Goal: Task Accomplishment & Management: Use online tool/utility

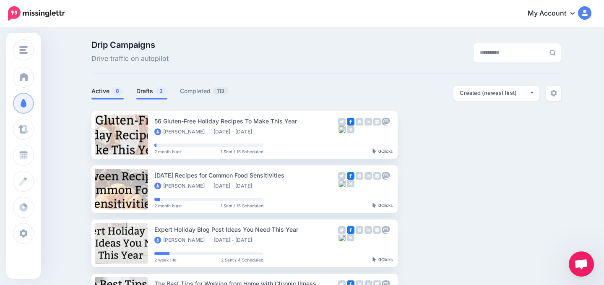
click at [142, 91] on link "Drafts 3" at bounding box center [151, 91] width 31 height 10
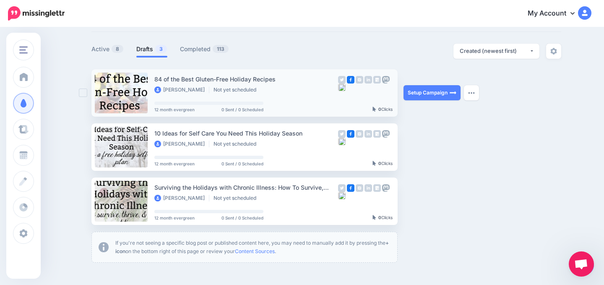
scroll to position [42, 0]
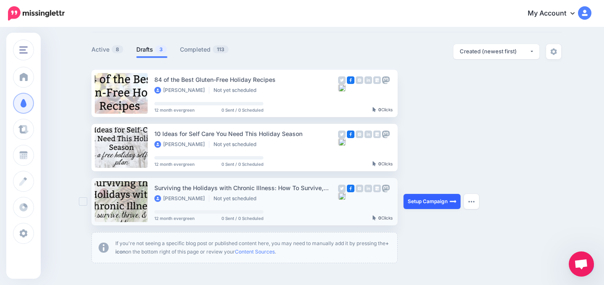
click at [421, 200] on link "Setup Campaign" at bounding box center [431, 201] width 57 height 15
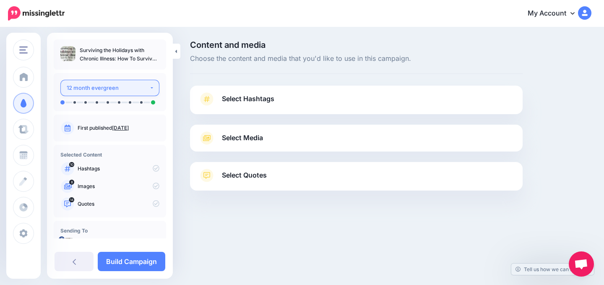
click at [109, 86] on div "12 month evergreen" at bounding box center [108, 88] width 83 height 10
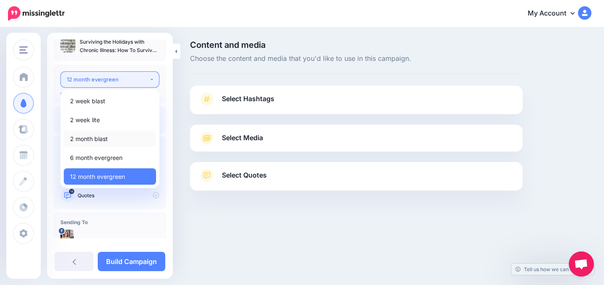
scroll to position [10, 0]
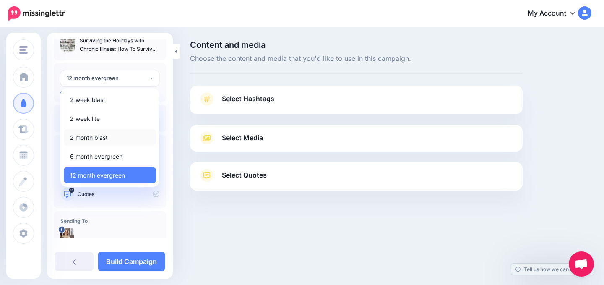
click at [97, 137] on span "2 month blast" at bounding box center [89, 137] width 38 height 10
select select "******"
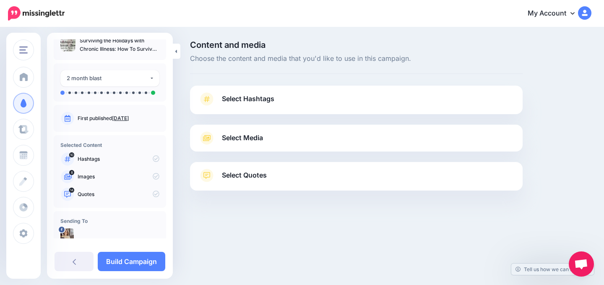
click at [247, 99] on span "Select Hashtags" at bounding box center [248, 98] width 52 height 11
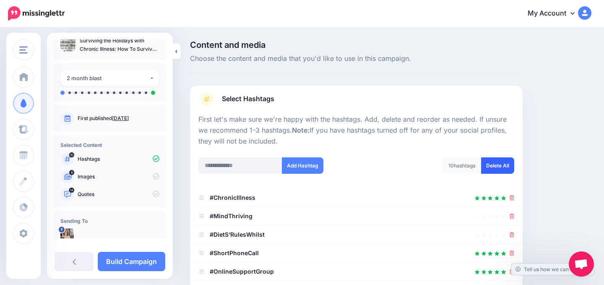
click at [501, 164] on link "Delete All" at bounding box center [497, 165] width 33 height 16
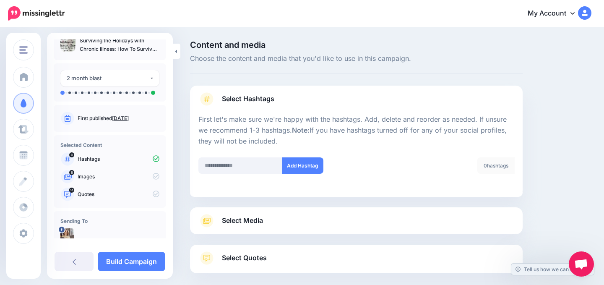
scroll to position [42, 0]
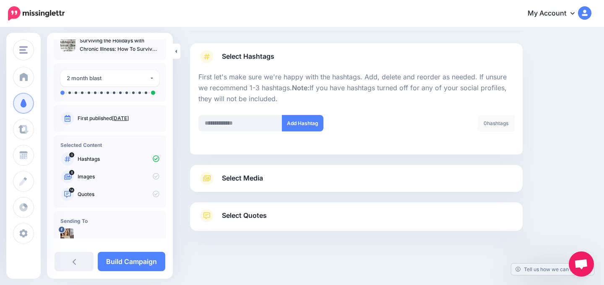
click at [256, 99] on p "First let's make sure we're happy with the hashtags. Add, delete and reorder as…" at bounding box center [356, 88] width 316 height 33
click at [252, 174] on span "Select Media" at bounding box center [242, 177] width 41 height 11
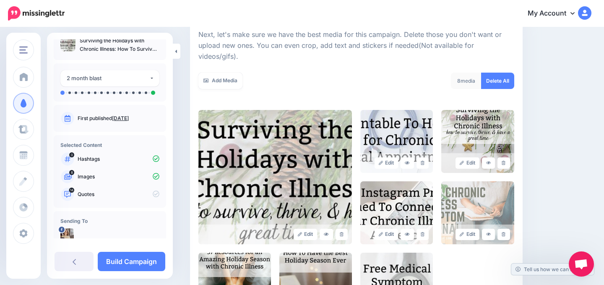
scroll to position [118, 0]
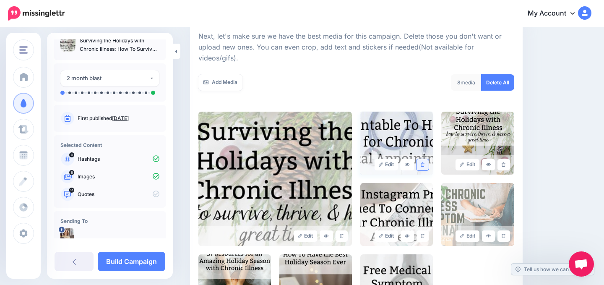
click at [424, 159] on link at bounding box center [422, 164] width 12 height 11
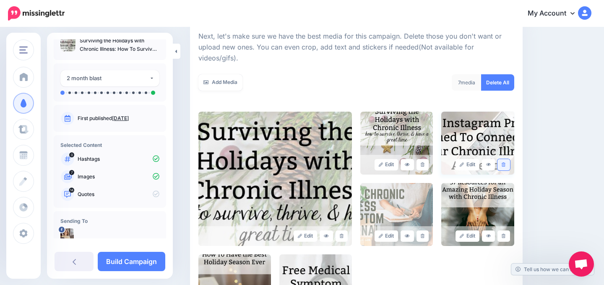
click at [506, 159] on link at bounding box center [503, 164] width 12 height 11
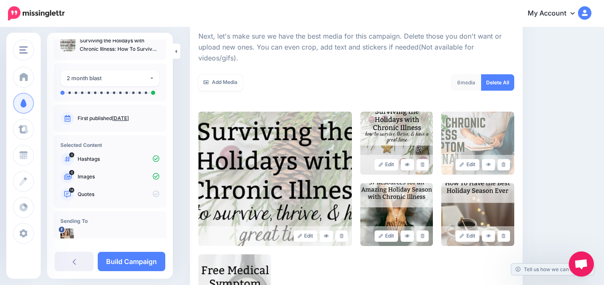
click at [506, 159] on link at bounding box center [503, 164] width 12 height 11
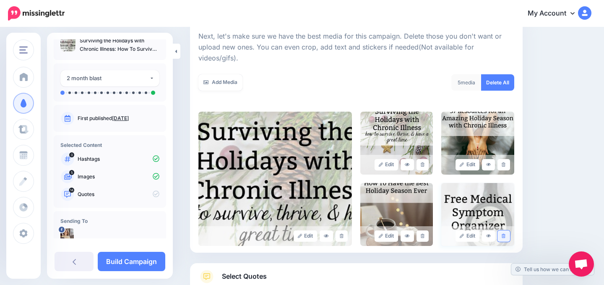
click at [504, 234] on icon at bounding box center [503, 236] width 4 height 5
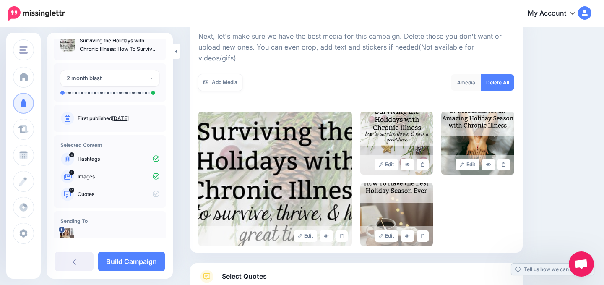
click at [408, 270] on link "Select Quotes" at bounding box center [356, 281] width 316 height 22
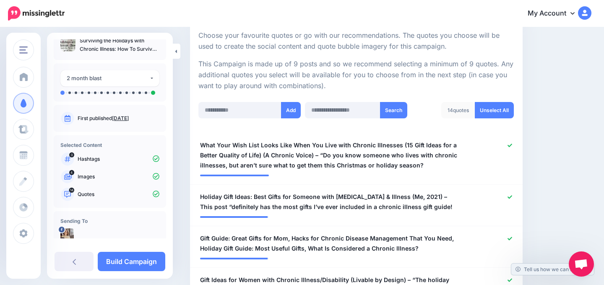
scroll to position [155, 0]
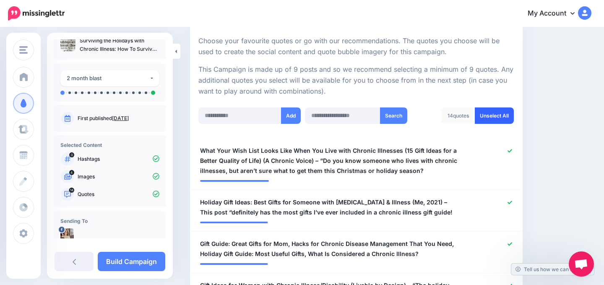
click at [492, 116] on link "Unselect All" at bounding box center [494, 115] width 39 height 16
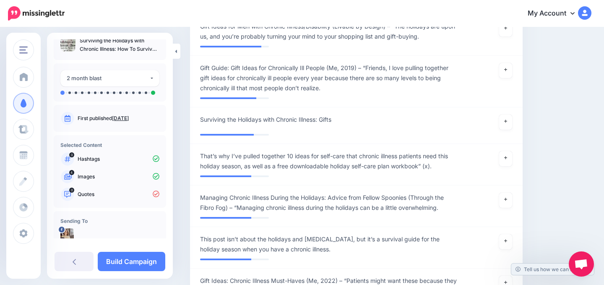
scroll to position [646, 0]
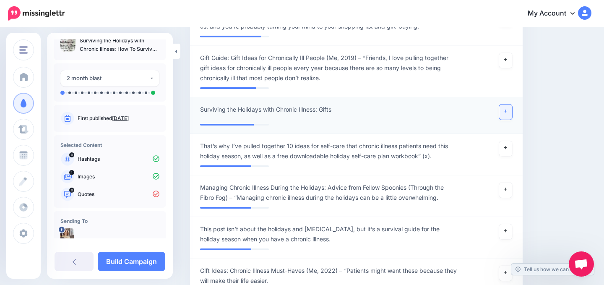
click at [499, 109] on link at bounding box center [505, 111] width 13 height 15
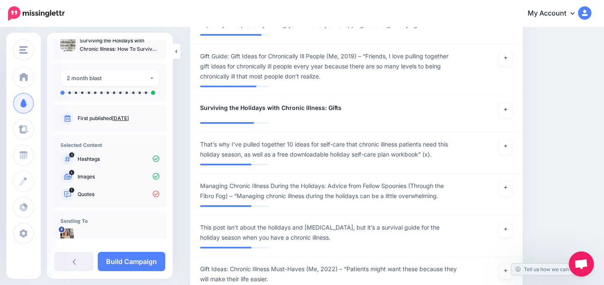
scroll to position [652, 0]
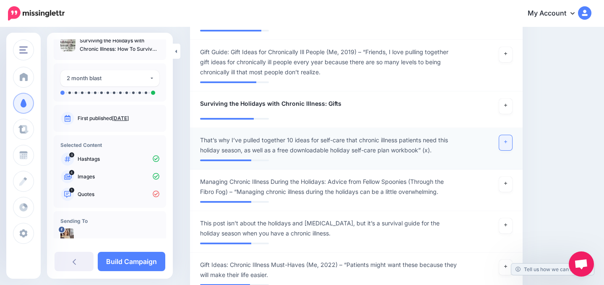
click at [506, 142] on icon at bounding box center [505, 142] width 3 height 5
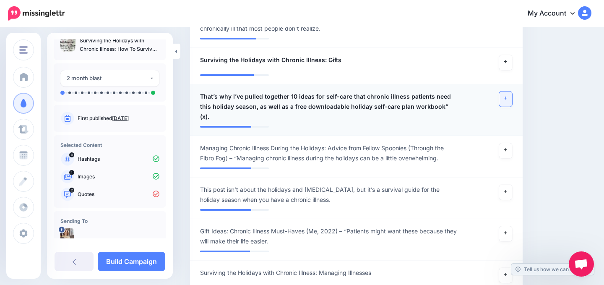
scroll to position [696, 0]
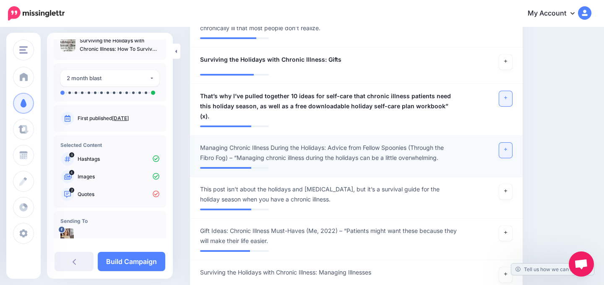
click at [508, 145] on link at bounding box center [505, 150] width 13 height 15
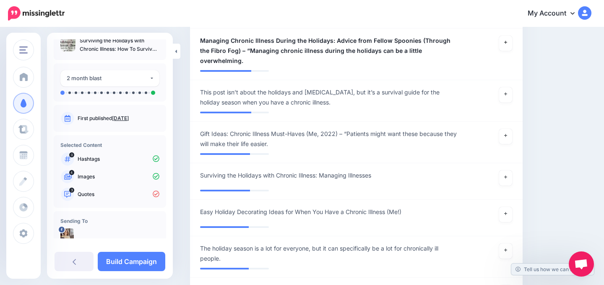
scroll to position [810, 0]
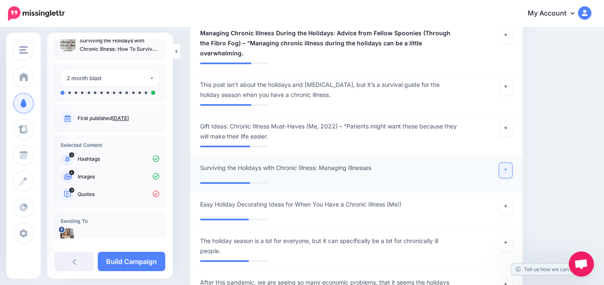
click at [502, 163] on link at bounding box center [505, 170] width 13 height 15
click at [503, 236] on link at bounding box center [505, 243] width 13 height 15
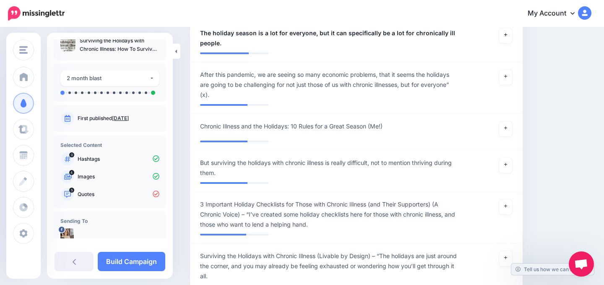
scroll to position [1019, 0]
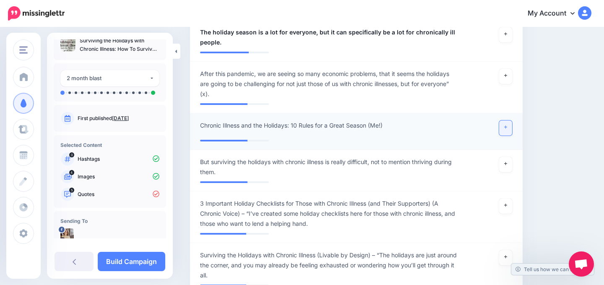
click at [501, 120] on link at bounding box center [505, 127] width 13 height 15
click at [510, 157] on link at bounding box center [505, 164] width 13 height 15
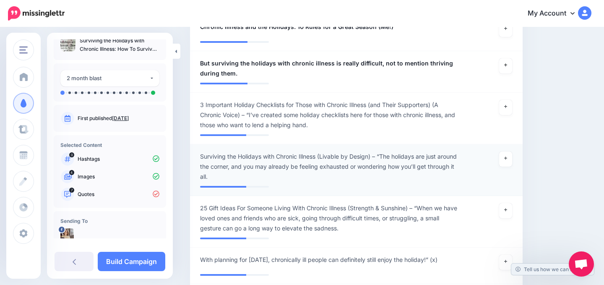
scroll to position [1124, 0]
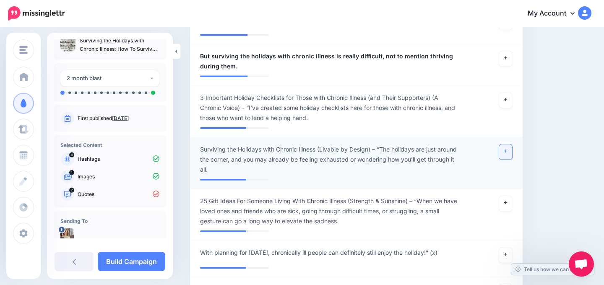
click at [503, 144] on link at bounding box center [505, 151] width 13 height 15
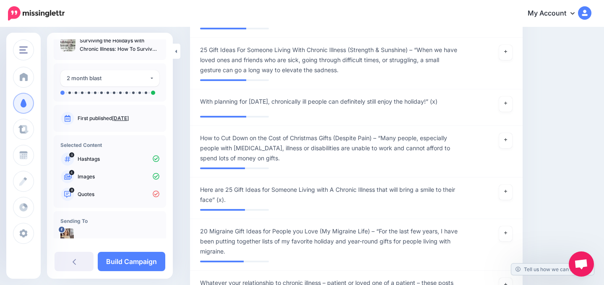
scroll to position [1291, 0]
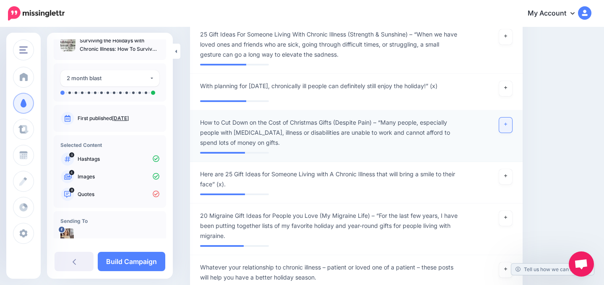
click at [506, 117] on link at bounding box center [505, 124] width 13 height 15
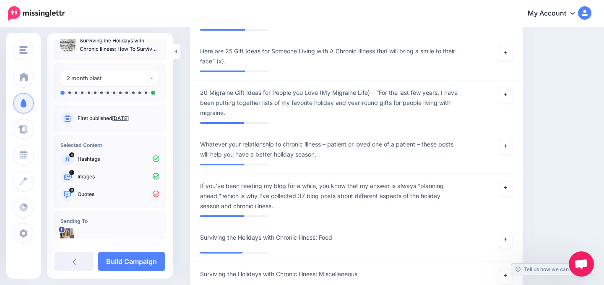
scroll to position [1426, 0]
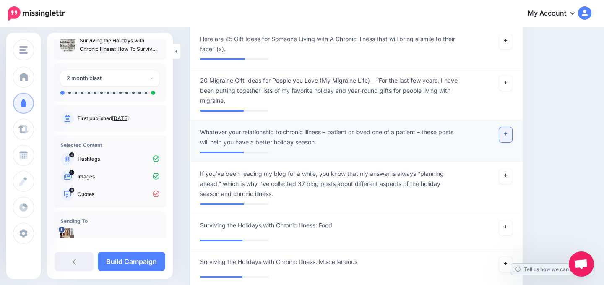
click at [504, 132] on icon at bounding box center [505, 133] width 3 height 3
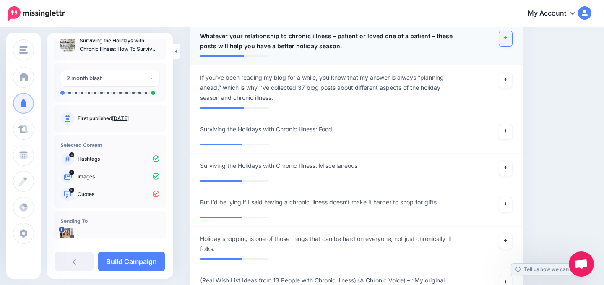
scroll to position [1542, 0]
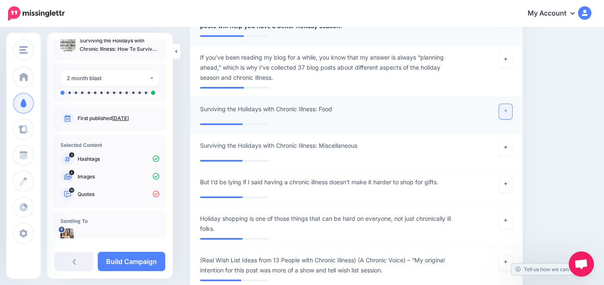
click at [505, 109] on icon at bounding box center [505, 111] width 3 height 5
click at [506, 145] on icon at bounding box center [505, 147] width 3 height 5
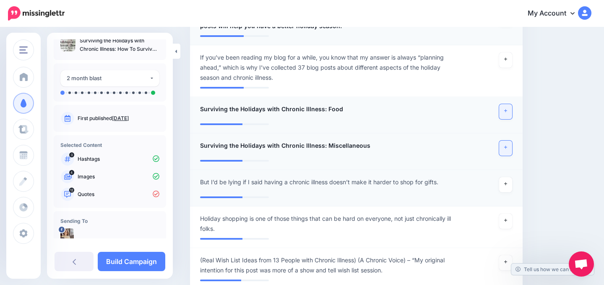
click at [512, 177] on div at bounding box center [491, 184] width 54 height 15
click at [506, 177] on link at bounding box center [505, 184] width 13 height 15
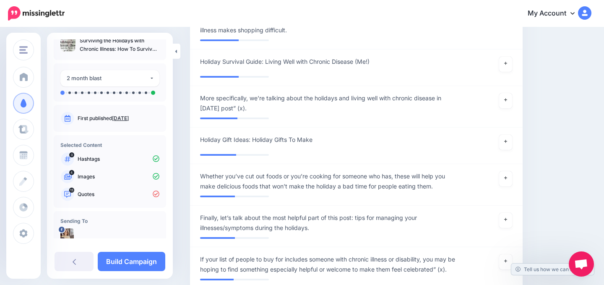
scroll to position [1967, 0]
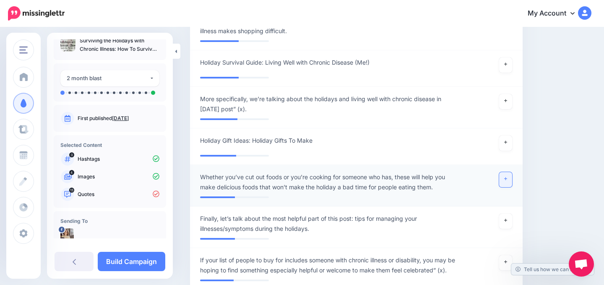
click at [509, 172] on link at bounding box center [505, 179] width 13 height 15
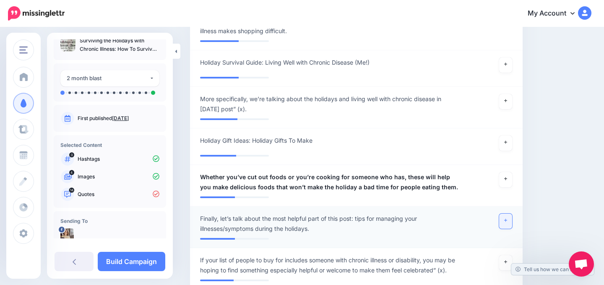
click at [509, 213] on link at bounding box center [505, 220] width 13 height 15
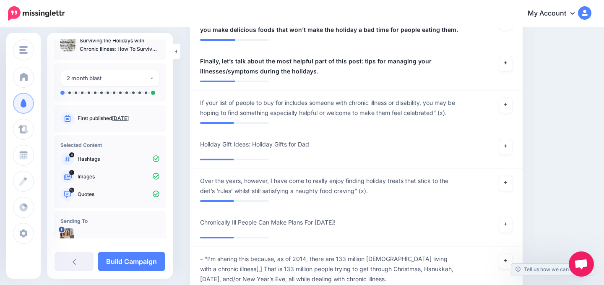
scroll to position [27, 0]
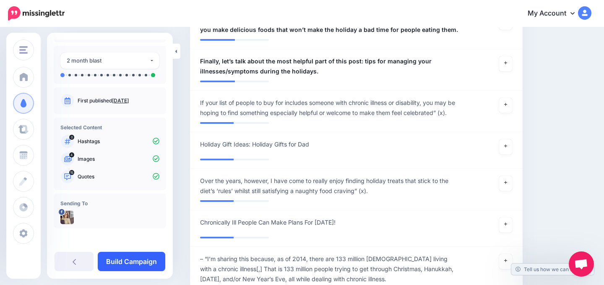
click at [119, 266] on link "Build Campaign" at bounding box center [132, 261] width 68 height 19
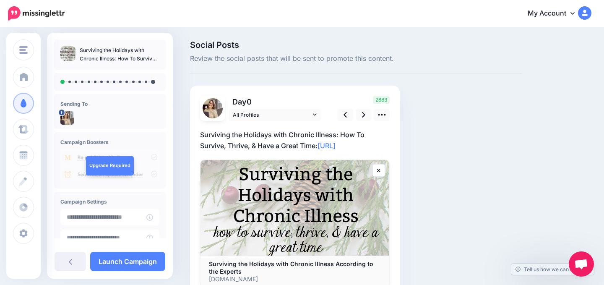
click at [292, 133] on p "Surviving the Holidays with Chronic Illness: How To Survive, Thrive, & Have a G…" at bounding box center [295, 140] width 190 height 22
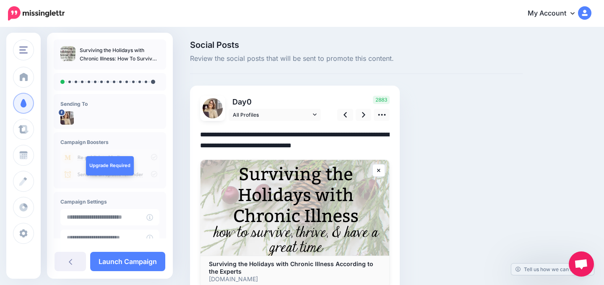
click at [320, 145] on textarea "**********" at bounding box center [295, 140] width 190 height 22
drag, startPoint x: 317, startPoint y: 146, endPoint x: 182, endPoint y: 134, distance: 135.5
click at [182, 134] on div "Social Posts Review the social posts that will be sent to promote this content.…" at bounding box center [302, 181] width 604 height 307
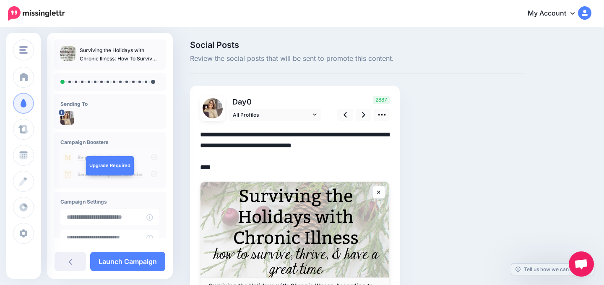
paste textarea "**********"
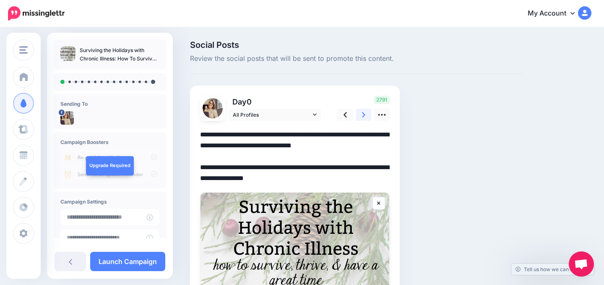
click at [358, 115] on link at bounding box center [364, 115] width 16 height 12
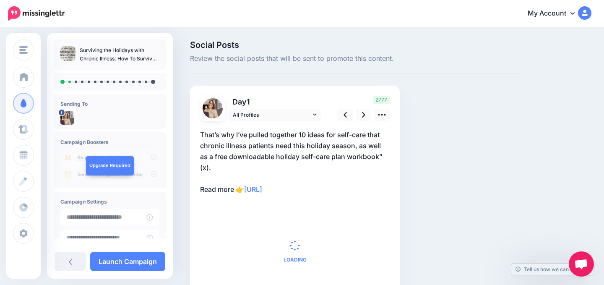
click at [322, 145] on p "That’s why I’ve pulled together 10 ideas for self-care that chronic illness pat…" at bounding box center [295, 161] width 190 height 65
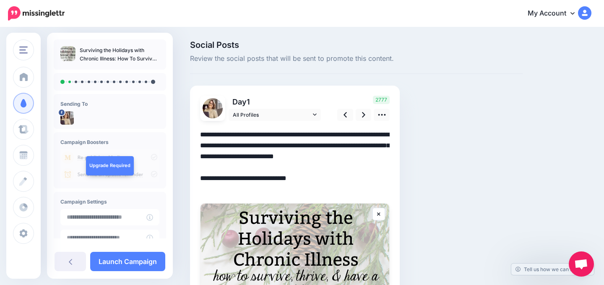
drag, startPoint x: 379, startPoint y: 153, endPoint x: 388, endPoint y: 165, distance: 15.1
click at [388, 165] on textarea "**********" at bounding box center [295, 161] width 190 height 65
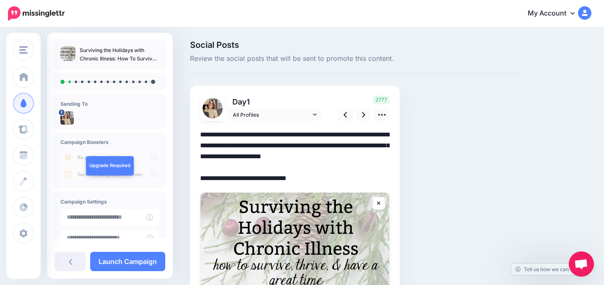
click at [363, 177] on textarea "**********" at bounding box center [295, 156] width 190 height 55
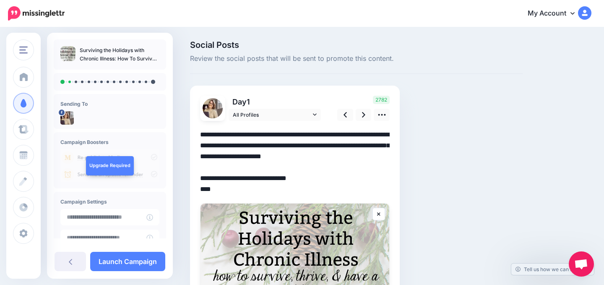
paste textarea "**********"
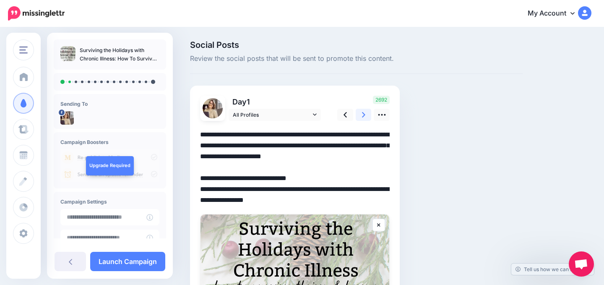
click at [366, 116] on link at bounding box center [364, 115] width 16 height 12
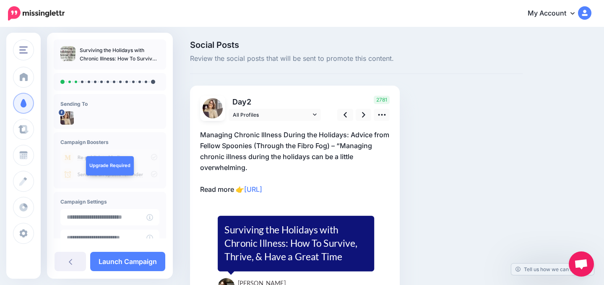
click at [355, 150] on p "Managing Chronic Illness During the Holidays: Advice from Fellow Spoonies (Thro…" at bounding box center [295, 161] width 190 height 65
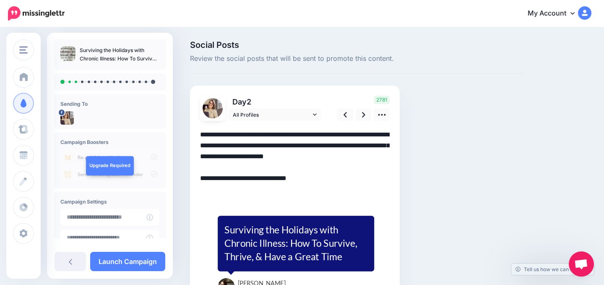
drag, startPoint x: 252, startPoint y: 146, endPoint x: 257, endPoint y: 166, distance: 21.1
click at [257, 166] on textarea "**********" at bounding box center [295, 161] width 190 height 65
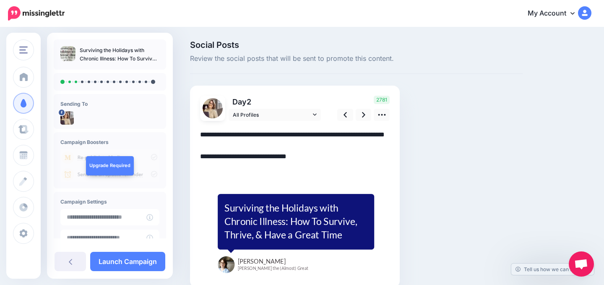
click at [328, 168] on textarea "**********" at bounding box center [295, 151] width 190 height 44
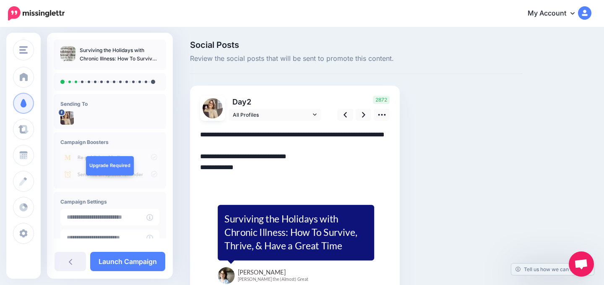
click at [217, 177] on textarea "**********" at bounding box center [295, 156] width 190 height 55
drag, startPoint x: 210, startPoint y: 178, endPoint x: 257, endPoint y: 178, distance: 47.4
click at [257, 178] on textarea "**********" at bounding box center [295, 156] width 190 height 55
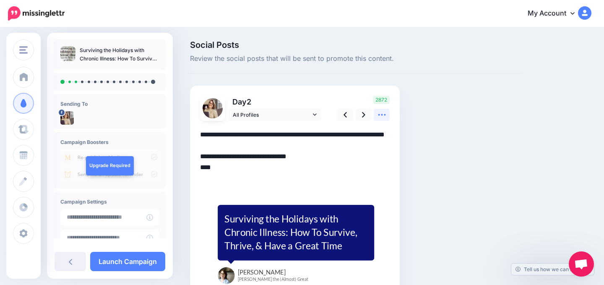
click at [386, 112] on link at bounding box center [382, 115] width 16 height 12
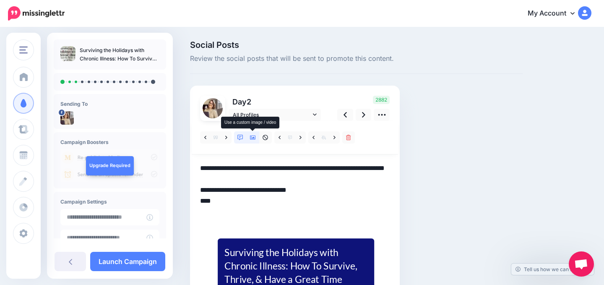
click at [256, 141] on link at bounding box center [253, 137] width 13 height 12
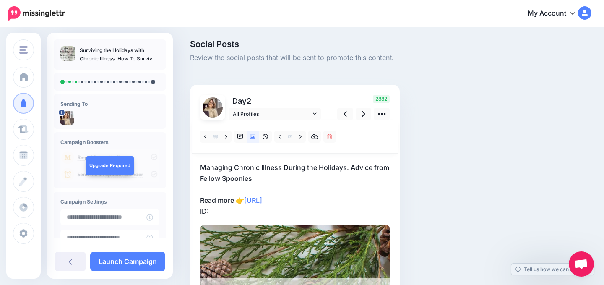
scroll to position [4, 0]
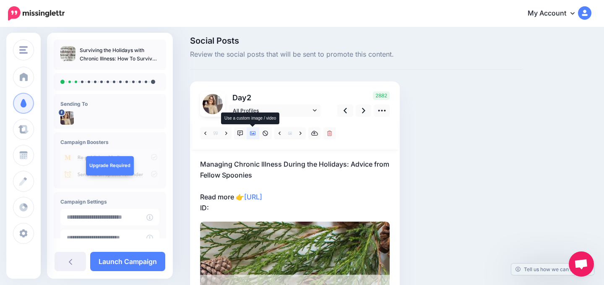
click at [257, 134] on link at bounding box center [253, 133] width 13 height 12
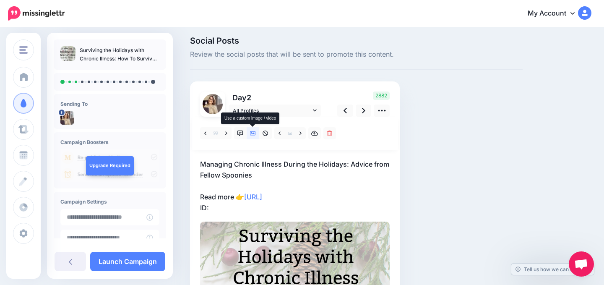
click at [257, 134] on link at bounding box center [253, 133] width 13 height 12
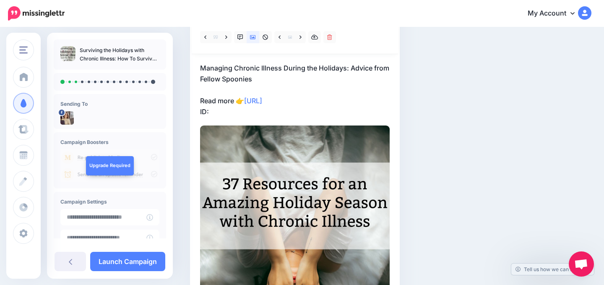
scroll to position [101, 0]
click at [256, 114] on p "Managing Chronic Illness During the Holidays: Advice from Fellow Spoonies Read …" at bounding box center [295, 89] width 190 height 55
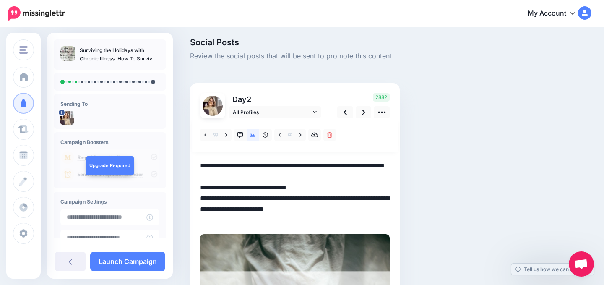
scroll to position [0, 0]
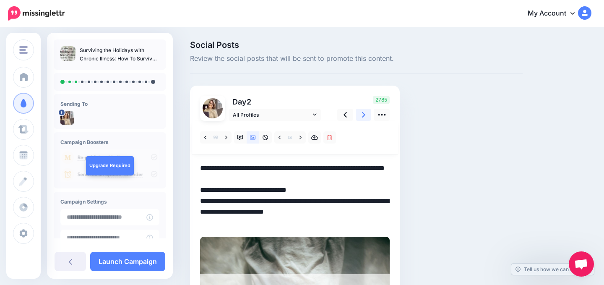
click at [363, 117] on icon at bounding box center [363, 114] width 3 height 9
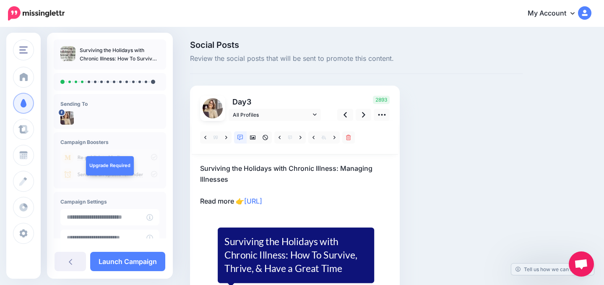
click at [348, 200] on p "Surviving the Holidays with Chronic Illness: Managing Illnesses Read more 👉 htt…" at bounding box center [295, 185] width 190 height 44
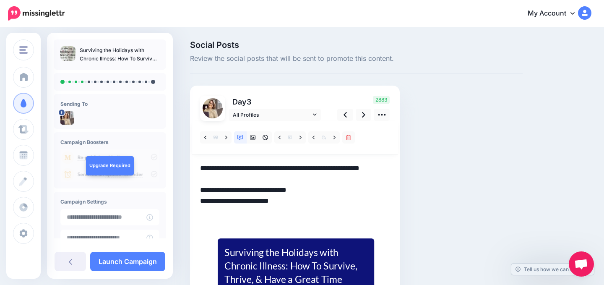
paste textarea "**********"
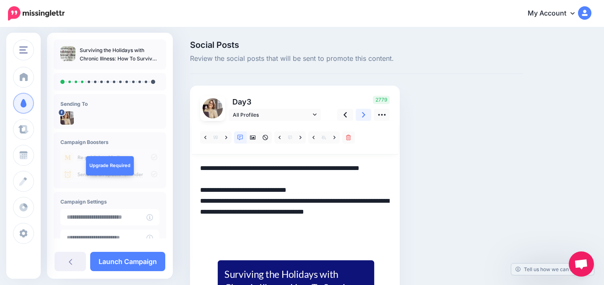
click at [361, 113] on link at bounding box center [364, 115] width 16 height 12
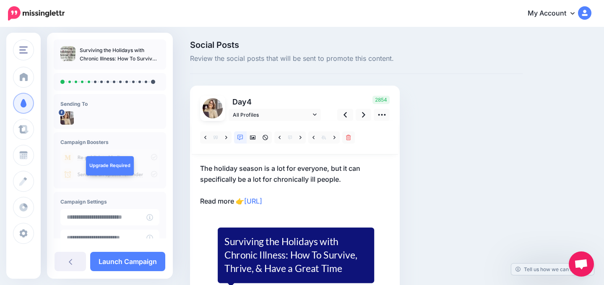
click at [330, 201] on p "The holiday season is a lot for everyone, but it can specifically be a lot for …" at bounding box center [295, 185] width 190 height 44
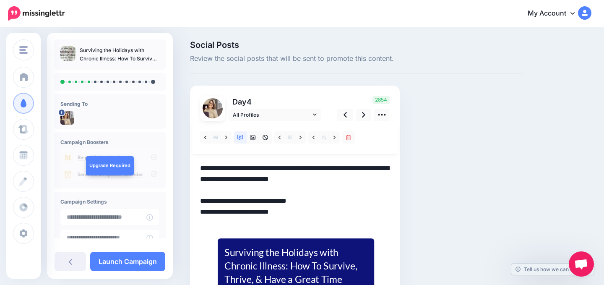
paste textarea "**********"
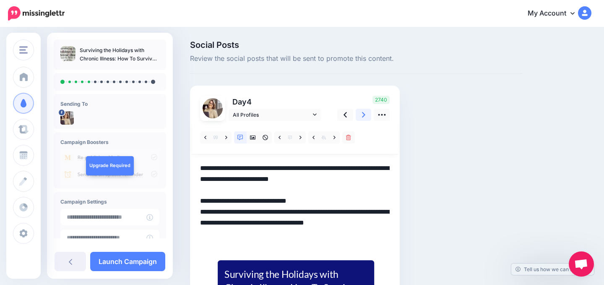
click at [361, 114] on link at bounding box center [364, 115] width 16 height 12
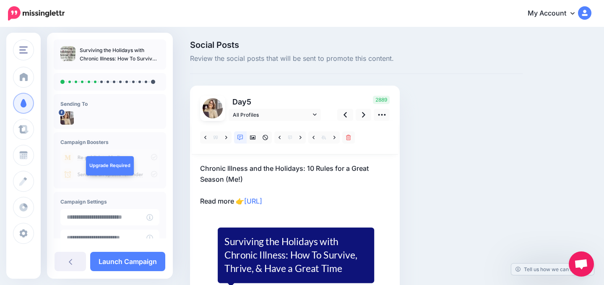
click at [336, 164] on p "Chronic Illness and the Holidays: 10 Rules for a Great Season (Me!) Read more 👉…" at bounding box center [295, 185] width 190 height 44
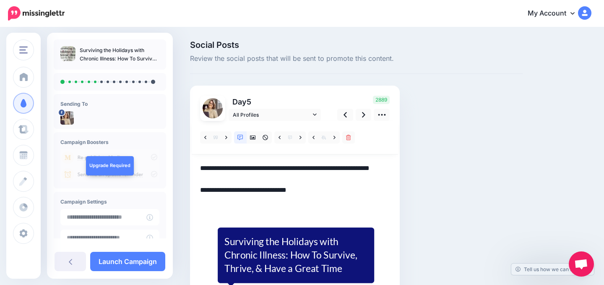
drag, startPoint x: 250, startPoint y: 177, endPoint x: 224, endPoint y: 177, distance: 26.0
click at [224, 177] on textarea "**********" at bounding box center [295, 185] width 190 height 44
click at [252, 137] on icon at bounding box center [253, 138] width 6 height 6
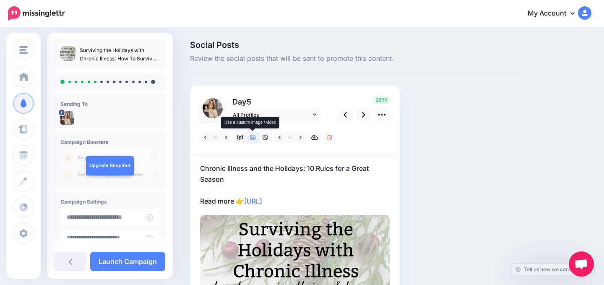
click at [252, 137] on icon at bounding box center [253, 138] width 6 height 6
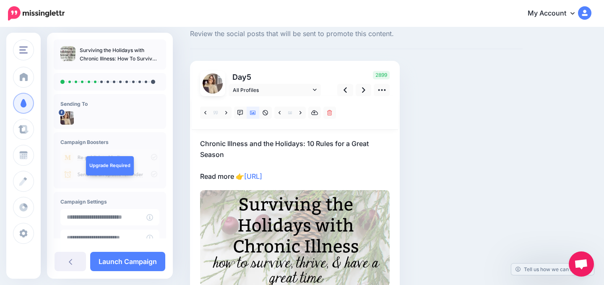
scroll to position [23, 0]
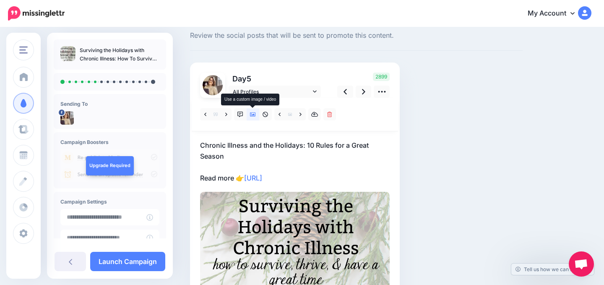
click at [253, 114] on icon at bounding box center [253, 114] width 6 height 4
click at [289, 142] on p "Chronic Illness and the Holidays: 10 Rules for a Great Season Read more 👉 https…" at bounding box center [295, 162] width 190 height 44
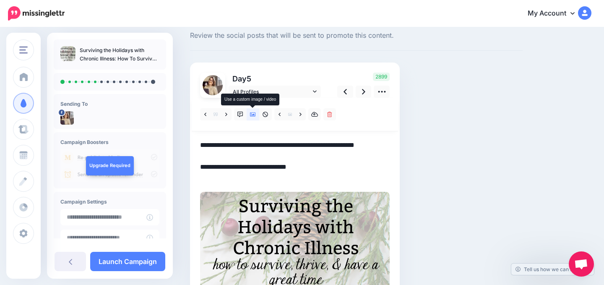
click at [253, 112] on icon at bounding box center [253, 115] width 6 height 6
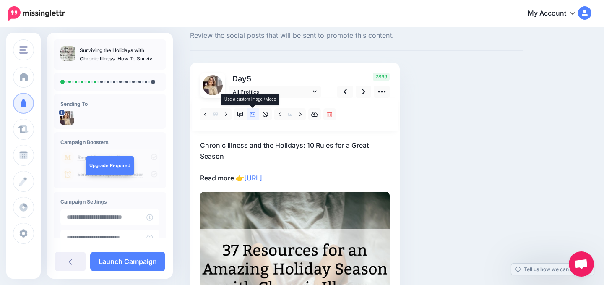
click at [253, 112] on icon at bounding box center [253, 115] width 6 height 6
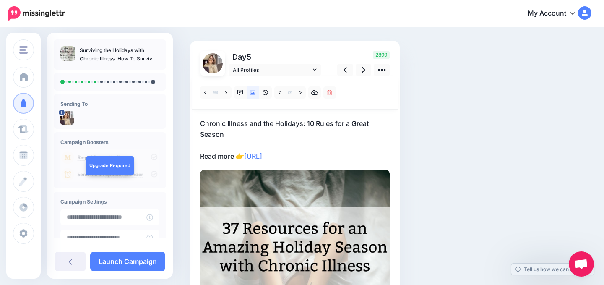
scroll to position [44, 0]
click at [328, 155] on p "Chronic Illness and the Holidays: 10 Rules for a Great Season Read more 👉 https…" at bounding box center [295, 140] width 190 height 44
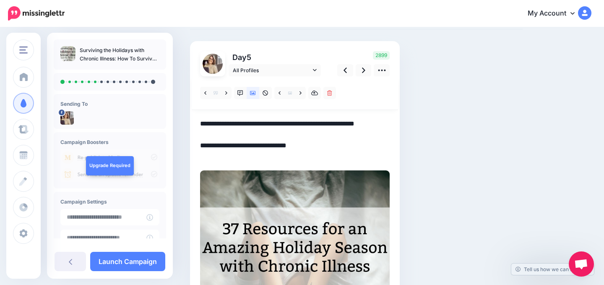
click at [328, 154] on textarea "**********" at bounding box center [295, 140] width 190 height 44
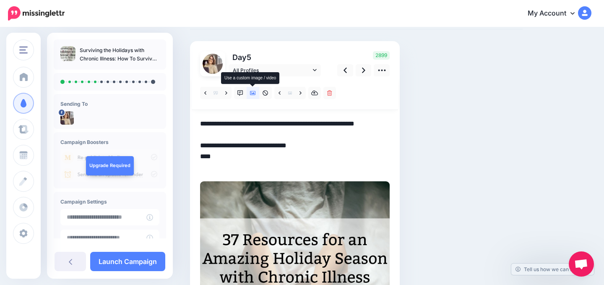
click at [254, 91] on icon at bounding box center [253, 93] width 6 height 6
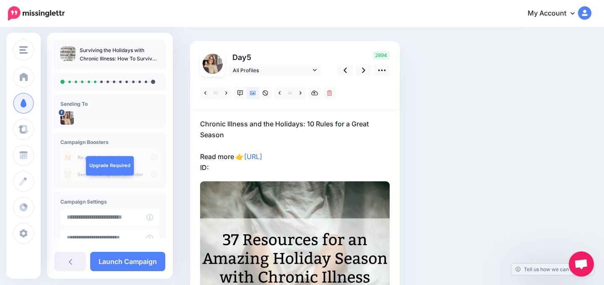
click at [256, 164] on p "Chronic Illness and the Holidays: 10 Rules for a Great Season Read more 👉 https…" at bounding box center [295, 145] width 190 height 55
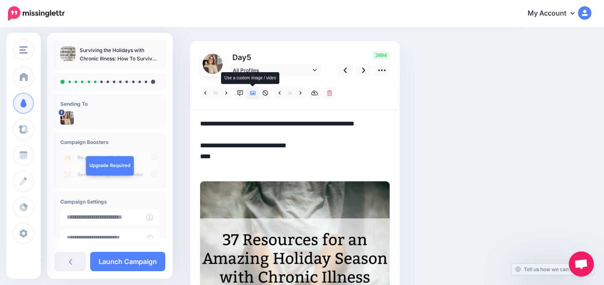
click at [255, 94] on icon at bounding box center [253, 93] width 6 height 4
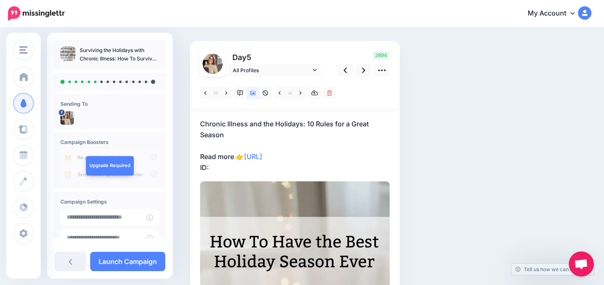
click at [258, 169] on p "Chronic Illness and the Holidays: 10 Rules for a Great Season Read more 👉 https…" at bounding box center [295, 145] width 190 height 55
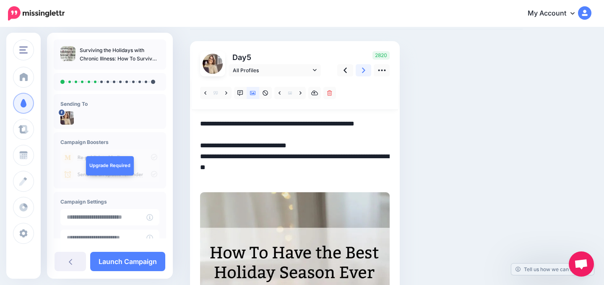
click at [359, 72] on link at bounding box center [364, 70] width 16 height 12
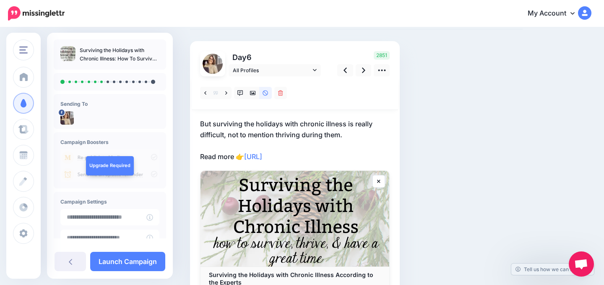
click at [340, 156] on p "But surviving the holidays with chronic illness is really difficult, not to men…" at bounding box center [295, 140] width 190 height 44
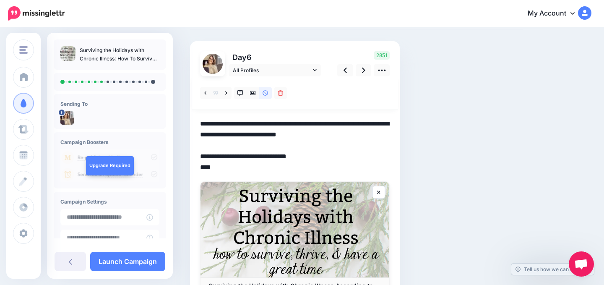
paste textarea "**********"
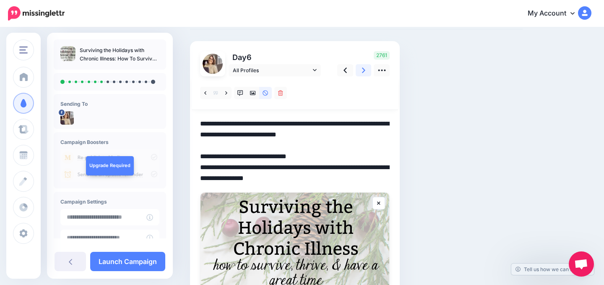
click at [367, 70] on link at bounding box center [364, 70] width 16 height 12
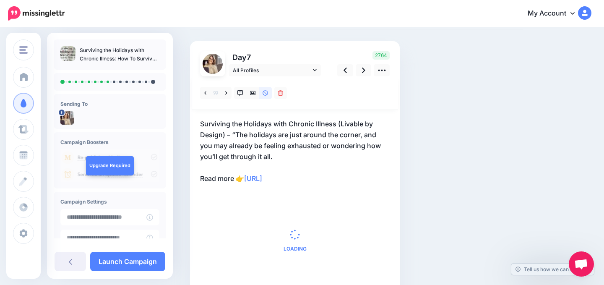
click at [314, 143] on p "Surviving the Holidays with Chronic Illness (Livable by Design) – “The holidays…" at bounding box center [295, 150] width 190 height 65
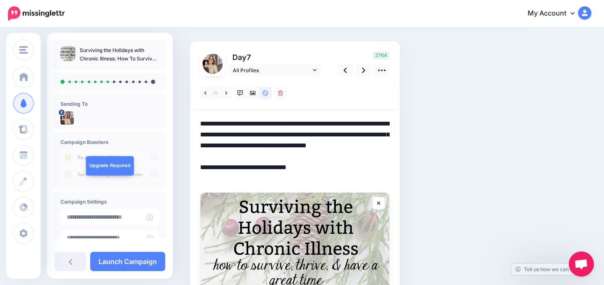
drag, startPoint x: 235, startPoint y: 136, endPoint x: 186, endPoint y: 127, distance: 49.8
click at [186, 127] on div "Social Posts Review the social posts that will be sent to promote this content.…" at bounding box center [356, 175] width 345 height 359
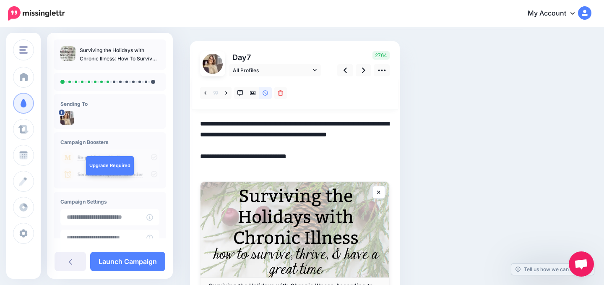
click at [279, 144] on textarea "**********" at bounding box center [295, 145] width 190 height 55
click at [335, 169] on textarea "**********" at bounding box center [295, 145] width 190 height 55
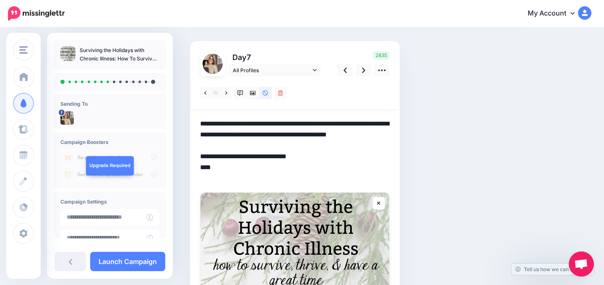
paste textarea "**********"
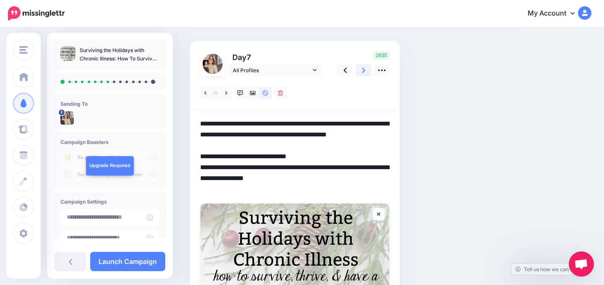
click at [366, 72] on link at bounding box center [364, 70] width 16 height 12
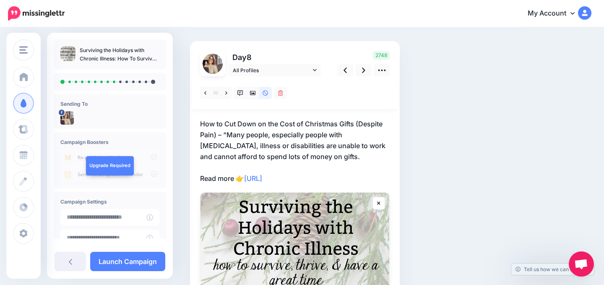
click at [317, 140] on p "How to Cut Down on the Cost of Christmas Gifts (Despite Pain) – “Many people, e…" at bounding box center [295, 150] width 190 height 65
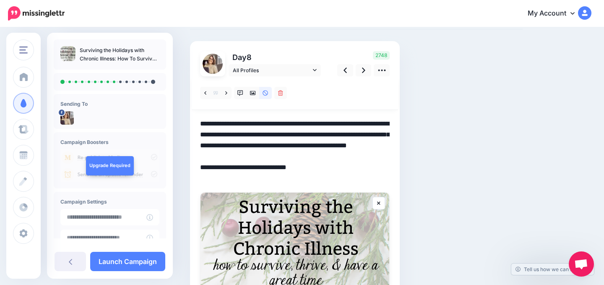
drag, startPoint x: 353, startPoint y: 123, endPoint x: 241, endPoint y: 130, distance: 112.1
click at [241, 130] on textarea "**********" at bounding box center [295, 150] width 190 height 65
click at [225, 130] on textarea "**********" at bounding box center [295, 150] width 190 height 65
drag, startPoint x: 226, startPoint y: 132, endPoint x: 200, endPoint y: 125, distance: 27.8
click at [200, 125] on div "Day 8 All Profiles" at bounding box center [295, 185] width 210 height 289
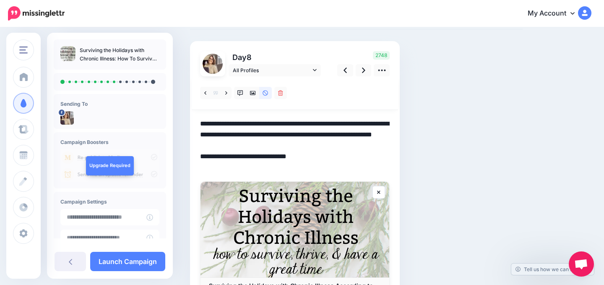
click at [347, 164] on textarea "**********" at bounding box center [295, 145] width 190 height 55
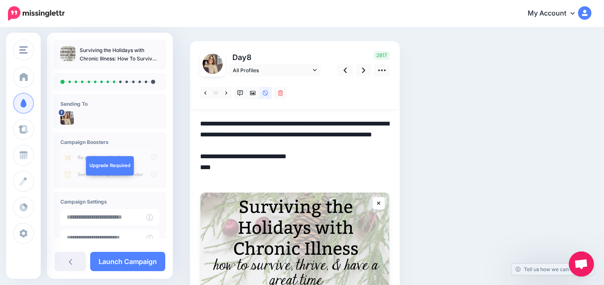
paste textarea "**********"
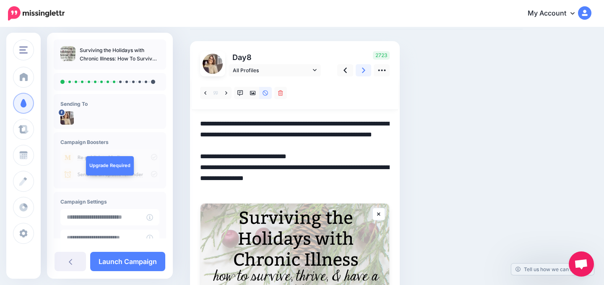
click at [363, 70] on icon at bounding box center [363, 70] width 3 height 9
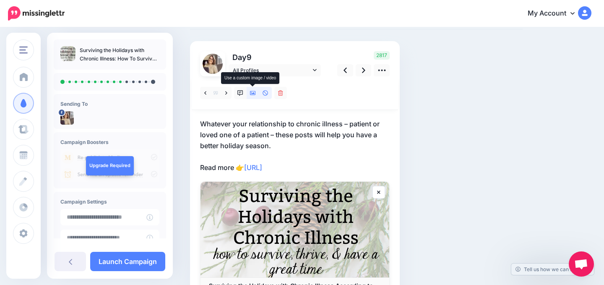
click at [254, 94] on icon at bounding box center [253, 93] width 6 height 4
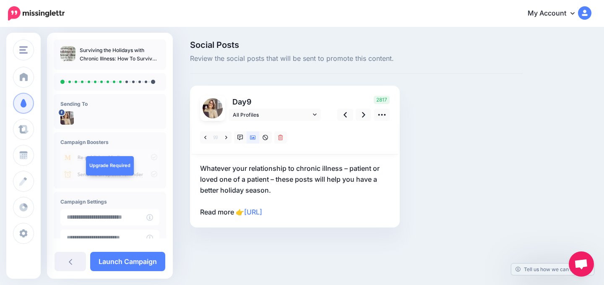
scroll to position [0, 0]
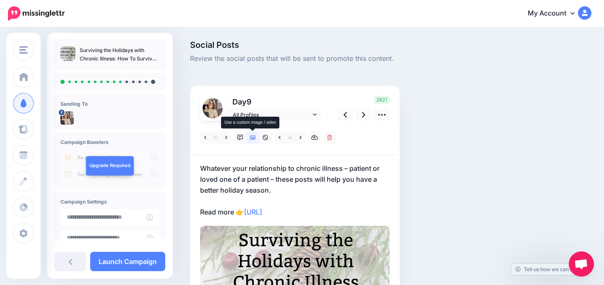
click at [253, 141] on link at bounding box center [253, 137] width 13 height 12
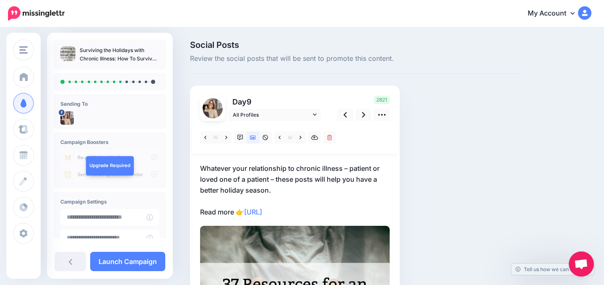
click at [334, 214] on p "Whatever your relationship to chronic illness – patient or loved one of a patie…" at bounding box center [295, 190] width 190 height 55
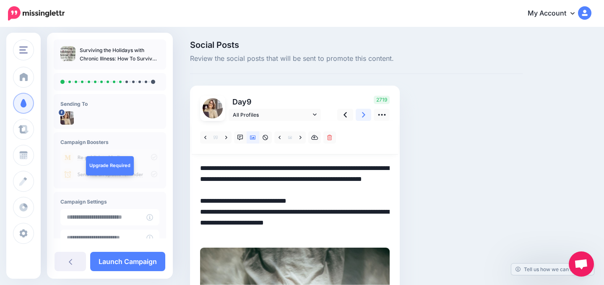
click at [363, 115] on icon at bounding box center [363, 114] width 3 height 5
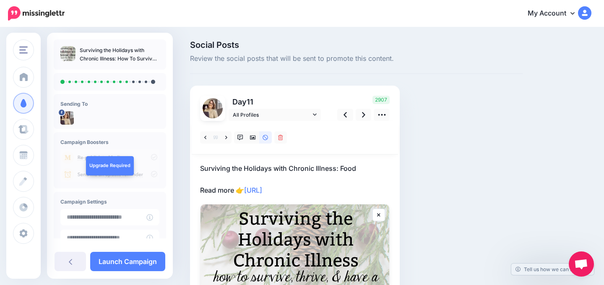
click at [349, 194] on p "Surviving the Holidays with Chronic Illness: Food Read more 👉 https://lttr.ai/A…" at bounding box center [295, 179] width 190 height 33
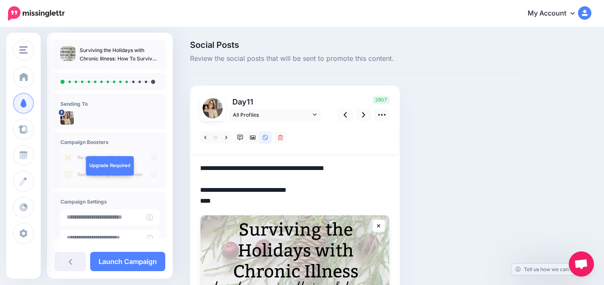
paste textarea "**********"
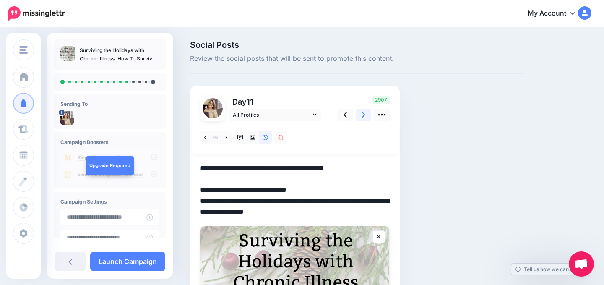
click at [365, 113] on icon at bounding box center [363, 114] width 3 height 9
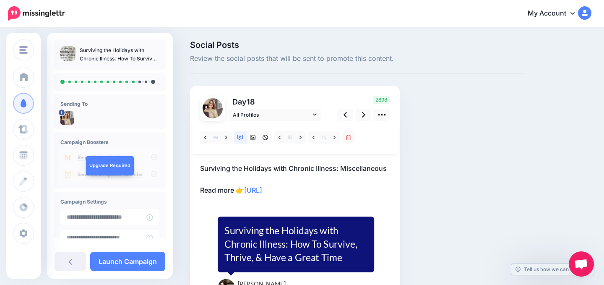
click at [333, 187] on p "Surviving the Holidays with Chronic Illness: Miscellaneous Read more 👉 https://…" at bounding box center [295, 179] width 190 height 33
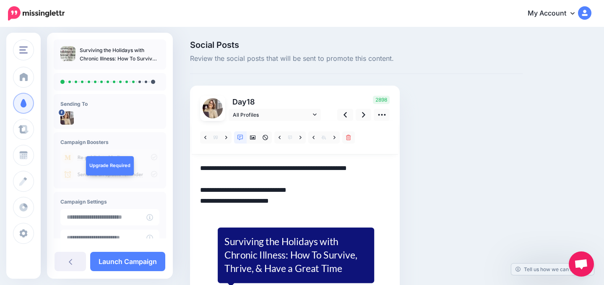
paste textarea "**********"
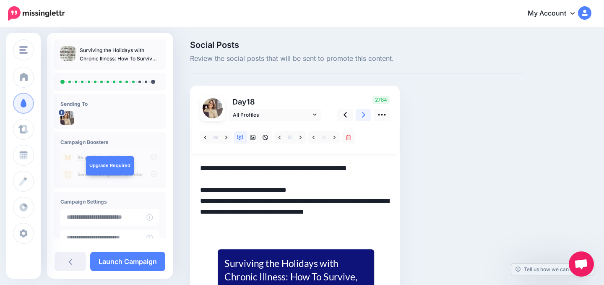
click at [362, 115] on icon at bounding box center [363, 114] width 3 height 9
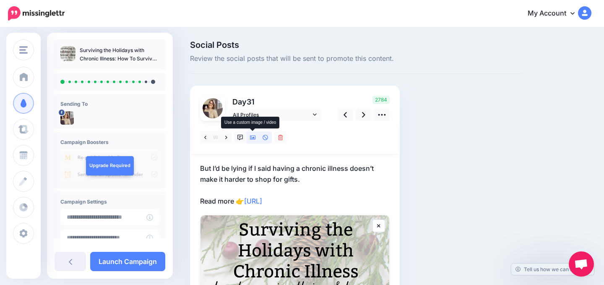
click at [254, 137] on icon at bounding box center [253, 138] width 6 height 6
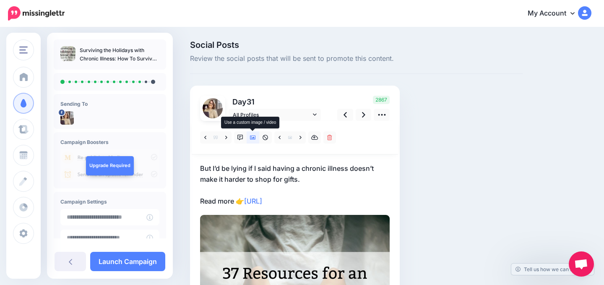
click at [254, 137] on icon at bounding box center [253, 138] width 6 height 6
click at [343, 198] on p "But I’d be lying if I said having a chronic illness doesn’t make it harder to s…" at bounding box center [295, 185] width 190 height 44
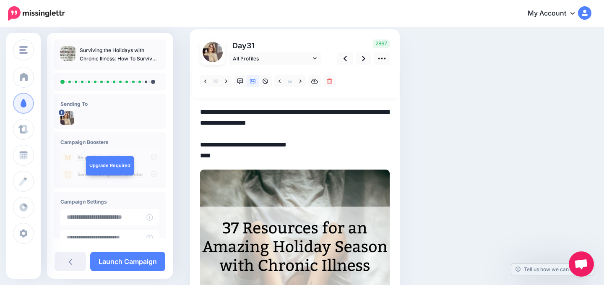
scroll to position [58, 0]
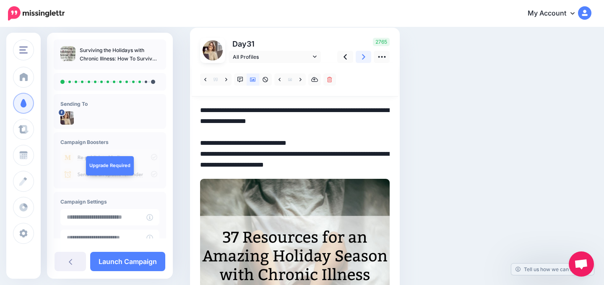
click at [367, 57] on link at bounding box center [364, 57] width 16 height 12
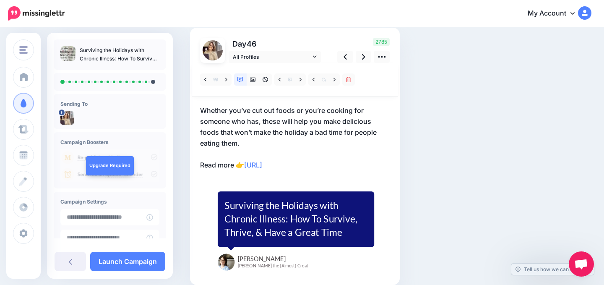
click at [358, 164] on p "Whether you’ve cut out foods or you’re cooking for someone who has, these will …" at bounding box center [295, 137] width 190 height 65
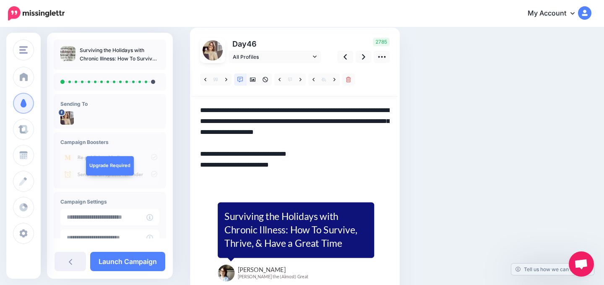
paste textarea "**********"
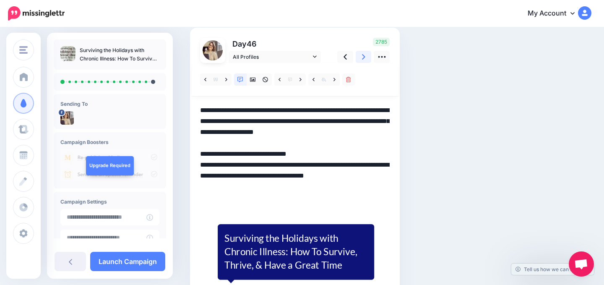
click at [363, 57] on icon at bounding box center [363, 56] width 3 height 5
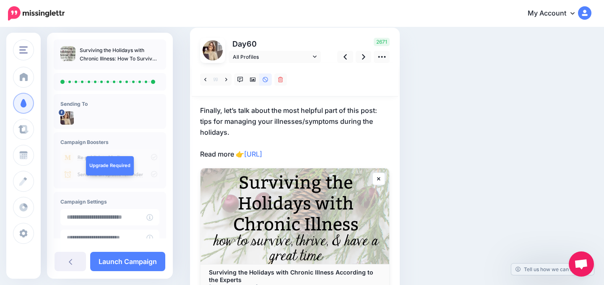
click at [333, 155] on p "Finally, let’s talk about the most helpful part of this post: tips for managing…" at bounding box center [295, 132] width 190 height 55
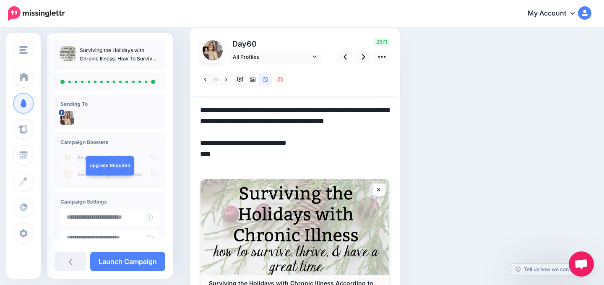
paste textarea "**********"
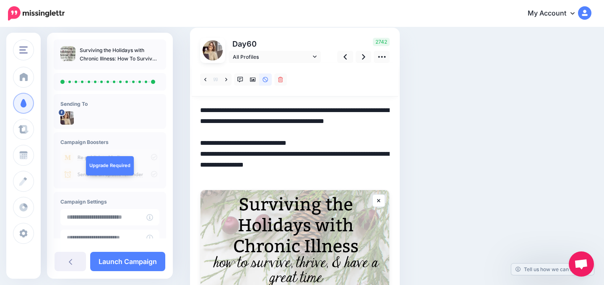
scroll to position [53, 0]
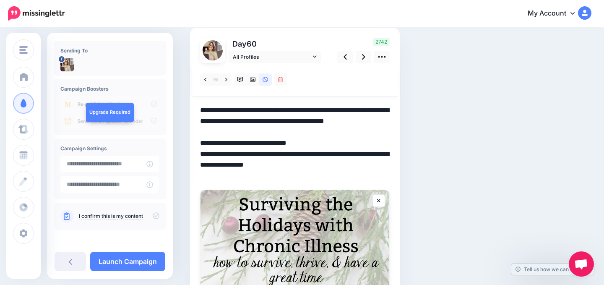
type textarea "**********"
click at [153, 220] on div "I confirm this is my content" at bounding box center [109, 215] width 99 height 13
click at [153, 216] on icon at bounding box center [156, 215] width 7 height 7
click at [138, 260] on link "Launch Campaign" at bounding box center [127, 261] width 75 height 19
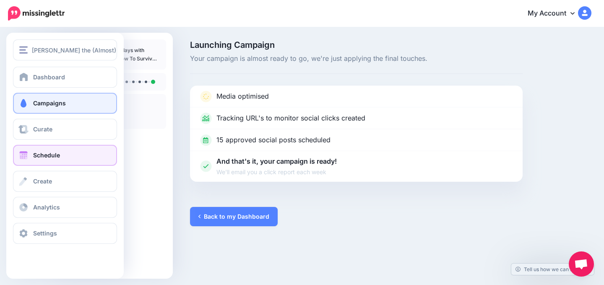
click at [34, 159] on link "Schedule" at bounding box center [65, 155] width 104 height 21
